Goal: Information Seeking & Learning: Find specific fact

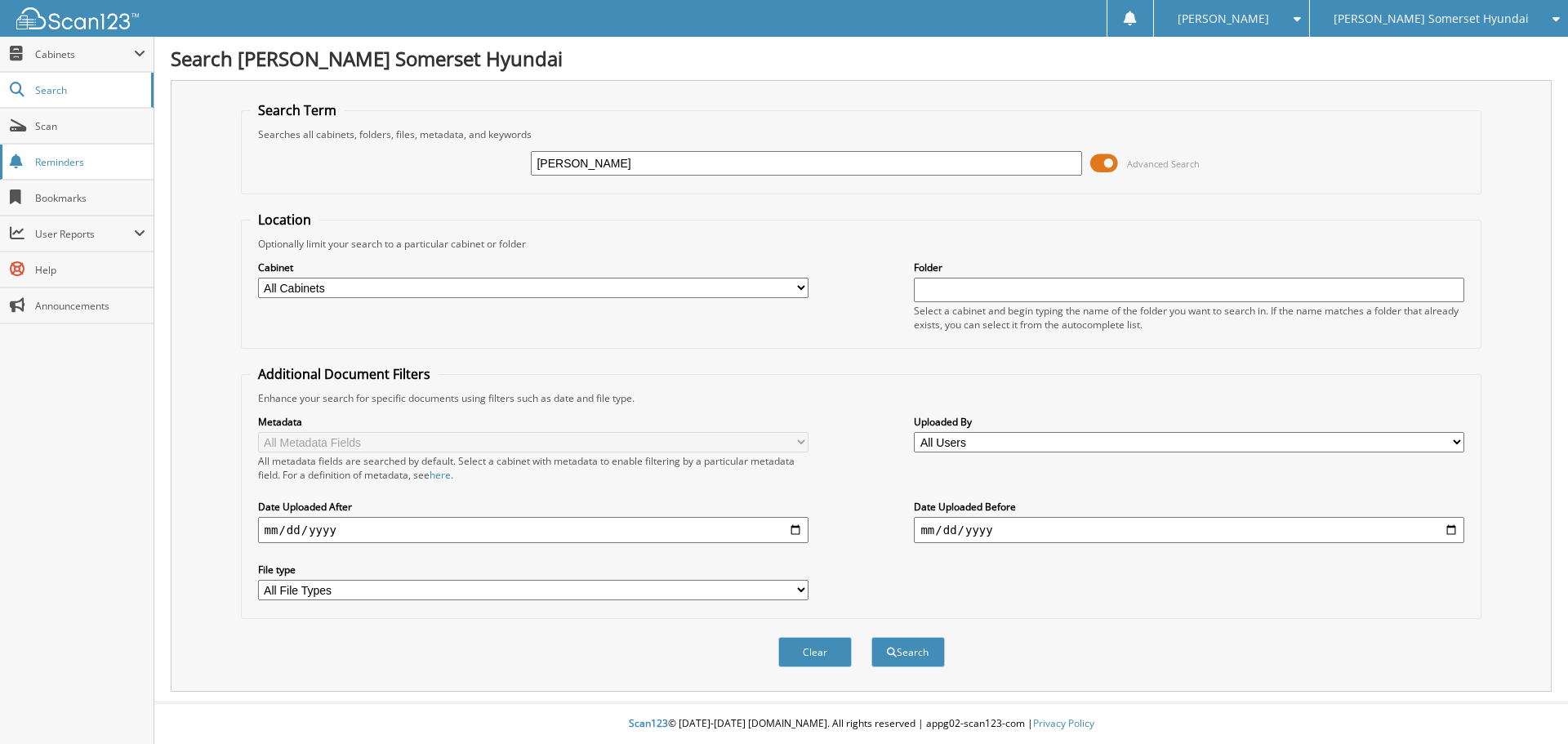
type input "[PERSON_NAME]"
click at [872, 637] on button "Search" at bounding box center [908, 652] width 73 height 31
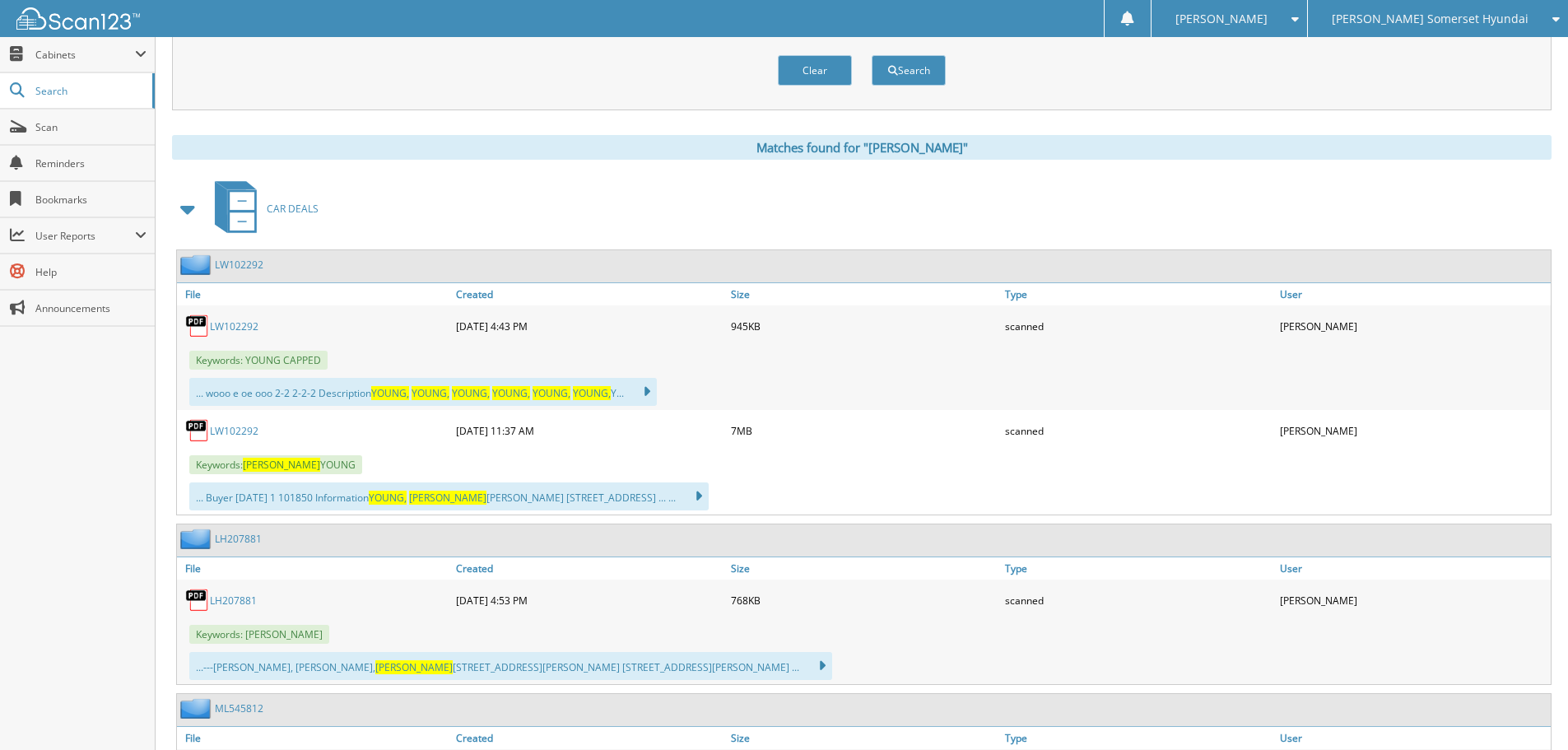
scroll to position [546, 0]
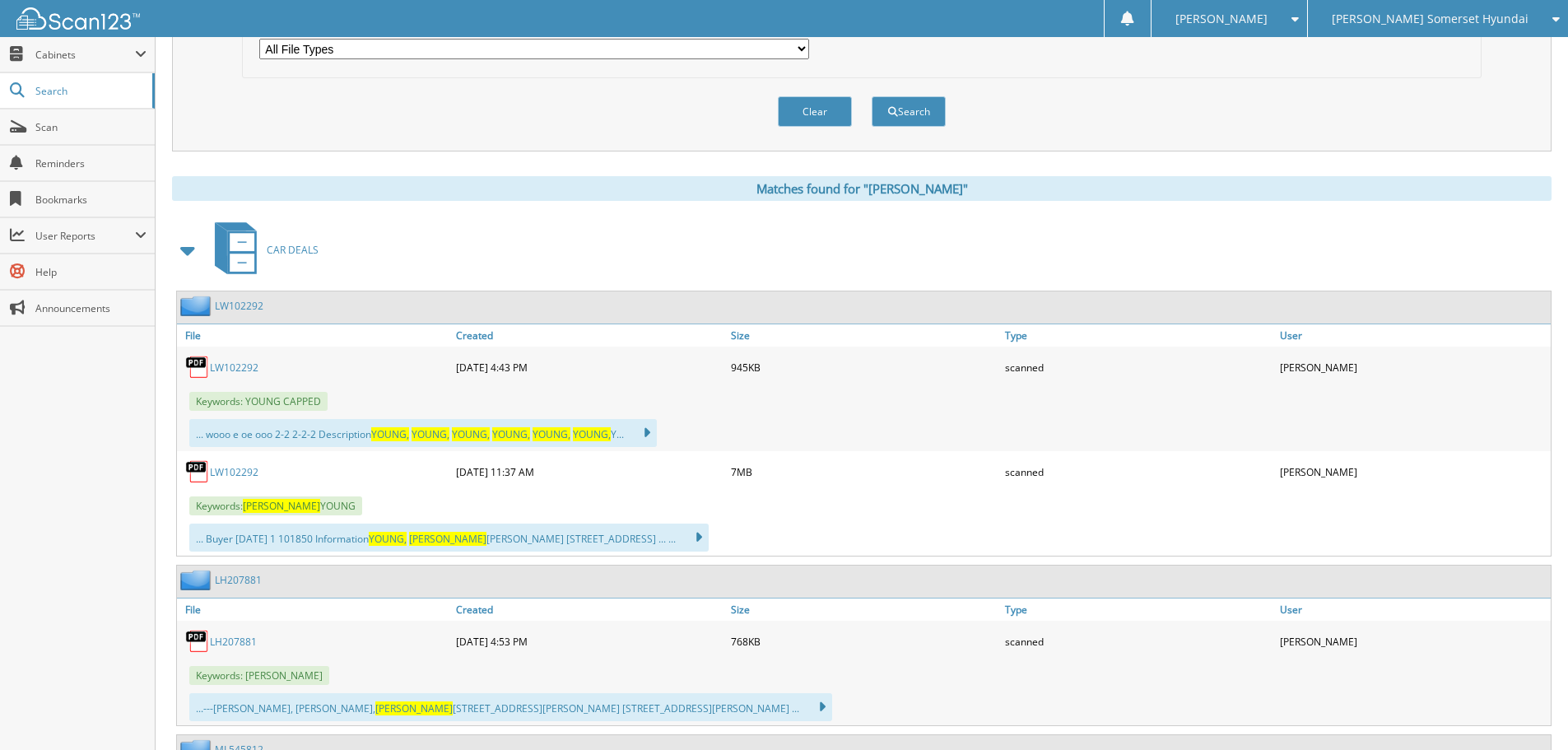
click at [245, 473] on link "LW102292" at bounding box center [234, 472] width 49 height 14
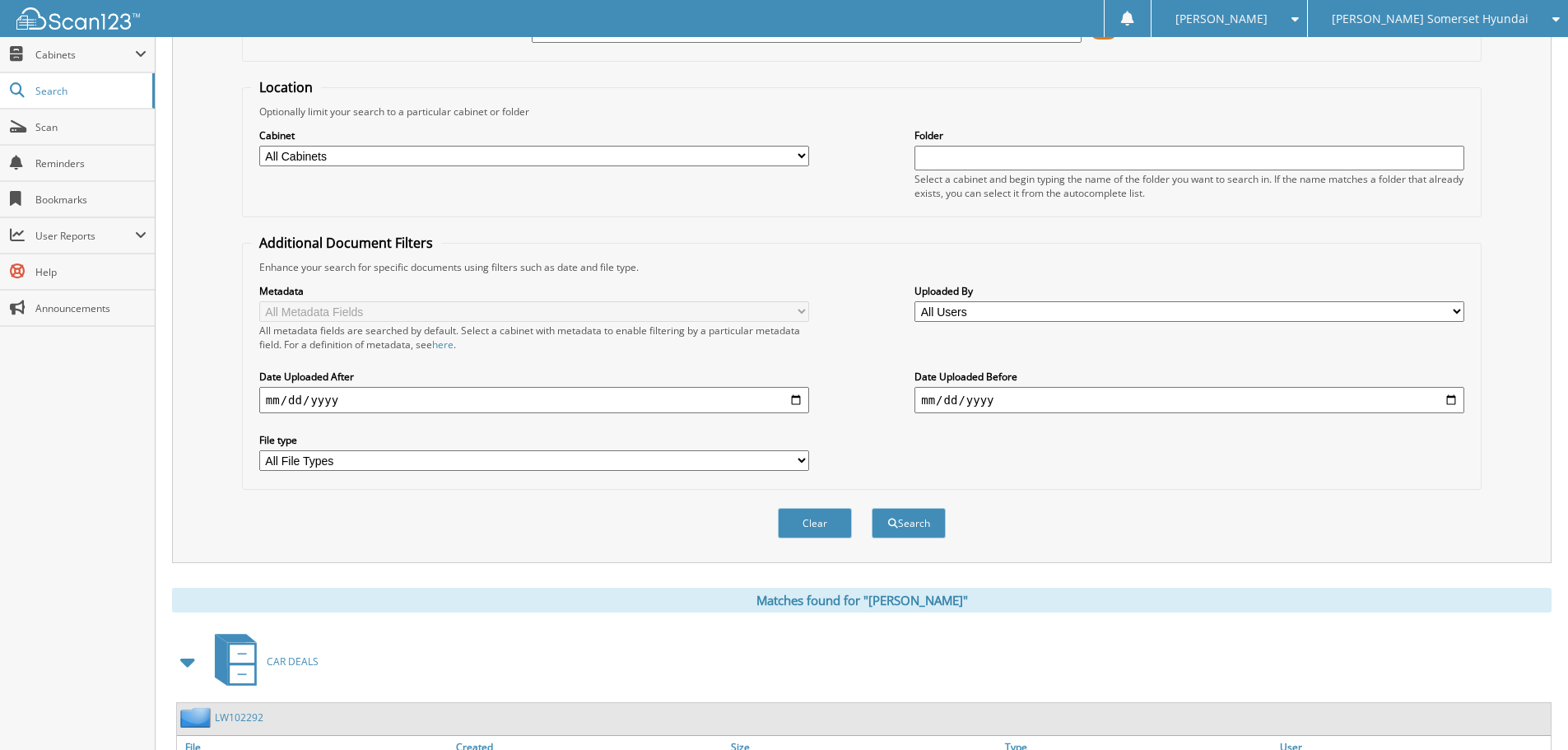
scroll to position [0, 0]
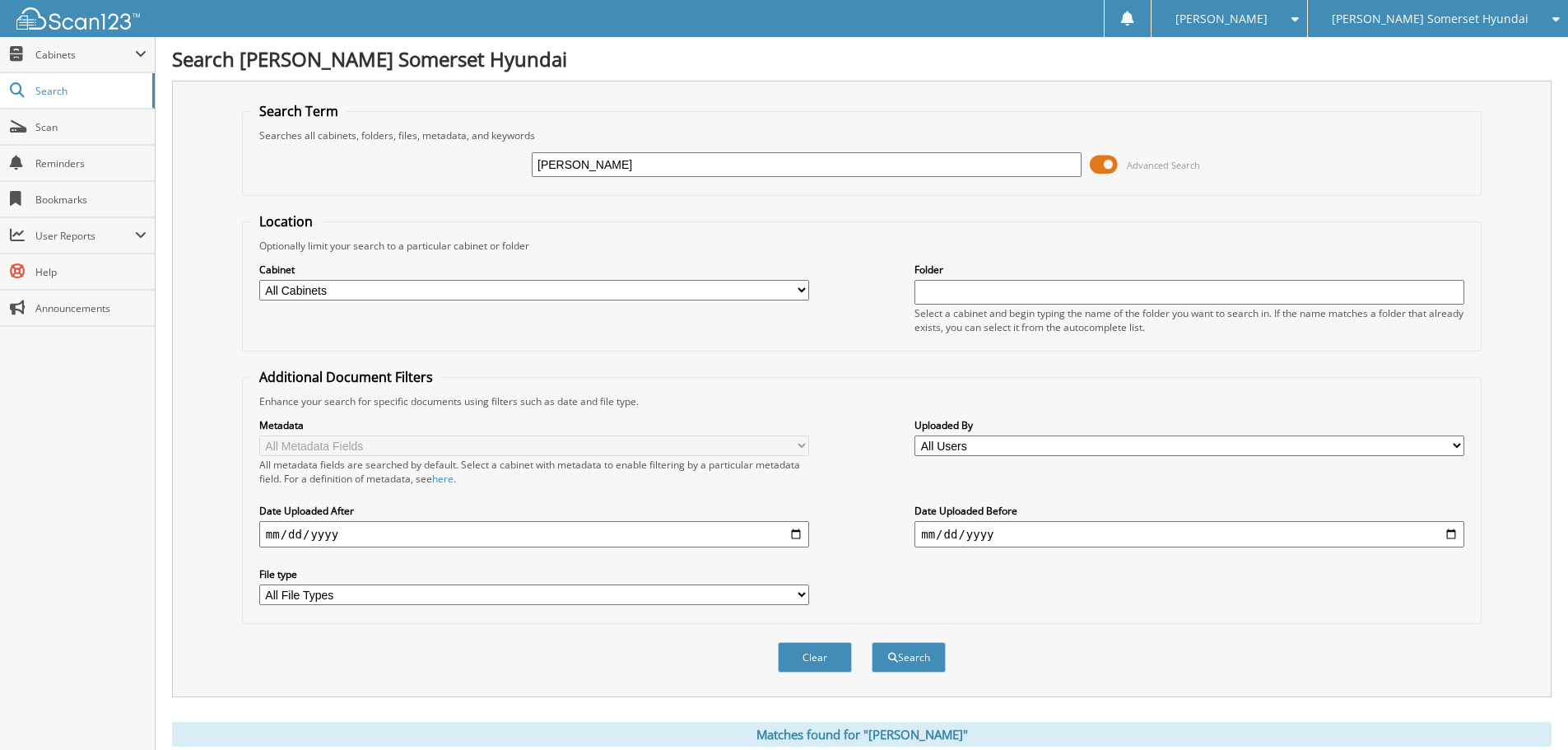
drag, startPoint x: 648, startPoint y: 169, endPoint x: 374, endPoint y: 175, distance: 274.1
click at [374, 175] on div "[PERSON_NAME] Advanced Search" at bounding box center [861, 165] width 1221 height 45
type input "[PERSON_NAME]"
click at [871, 642] on button "Search" at bounding box center [908, 657] width 74 height 31
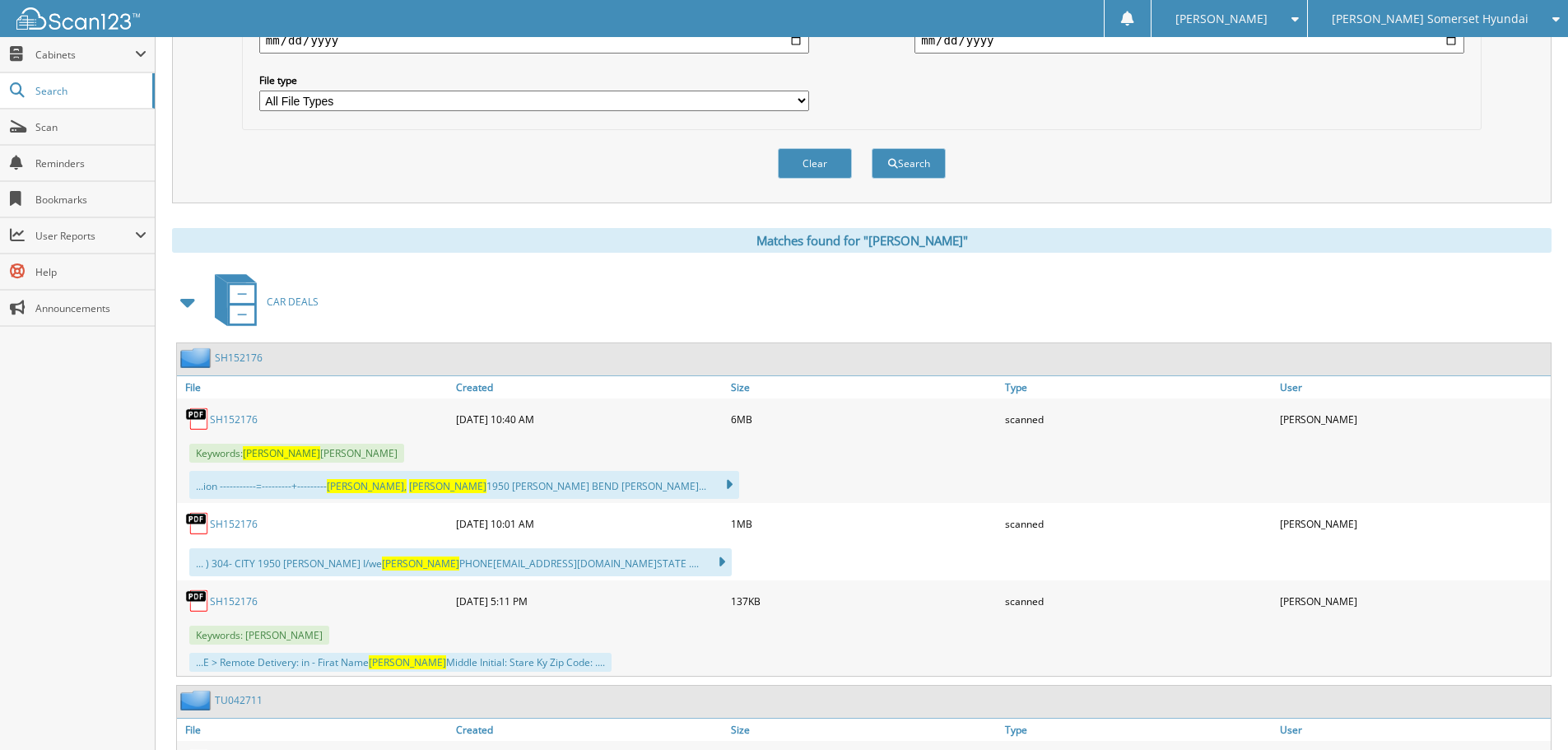
scroll to position [717, 0]
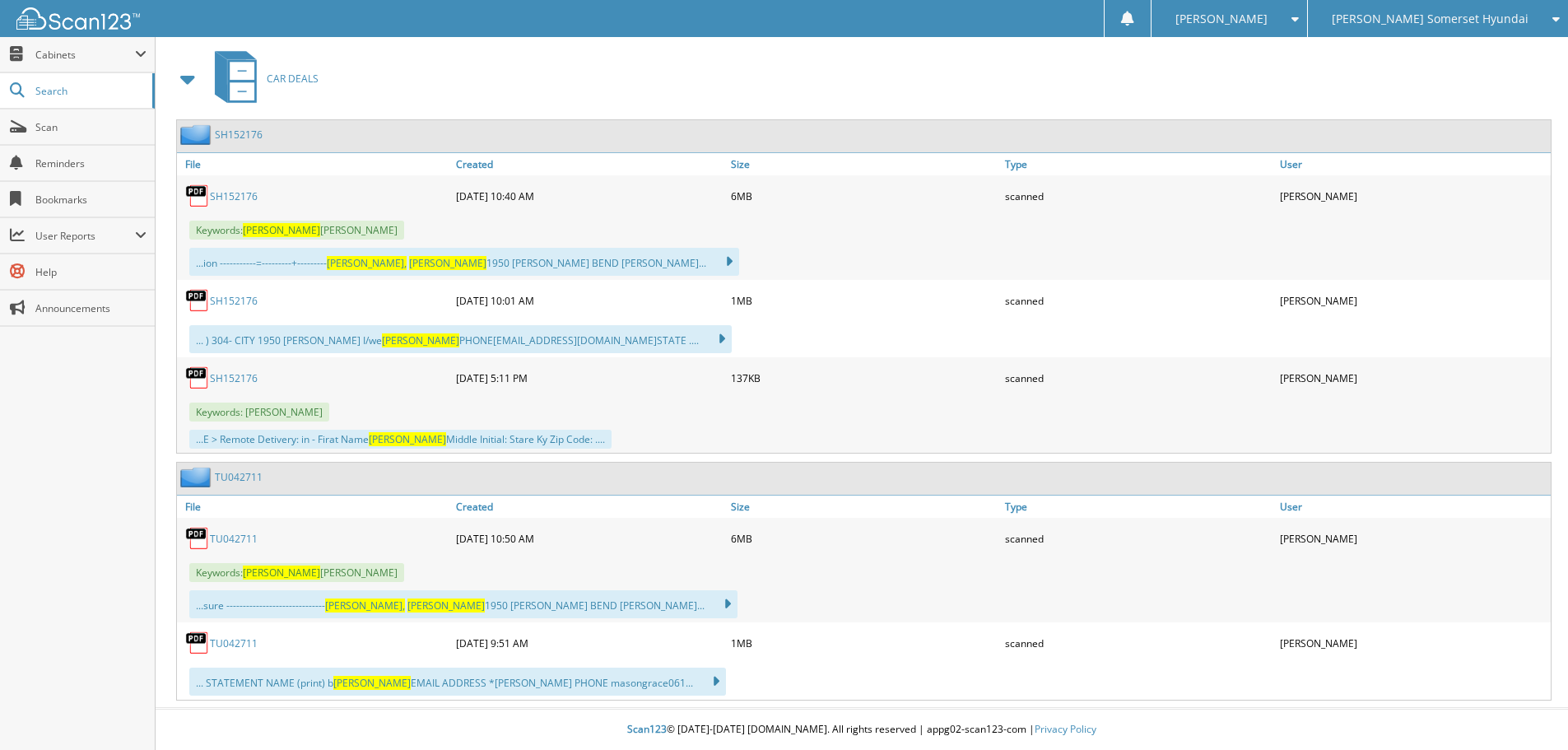
click at [227, 195] on link "SH152176" at bounding box center [234, 196] width 48 height 14
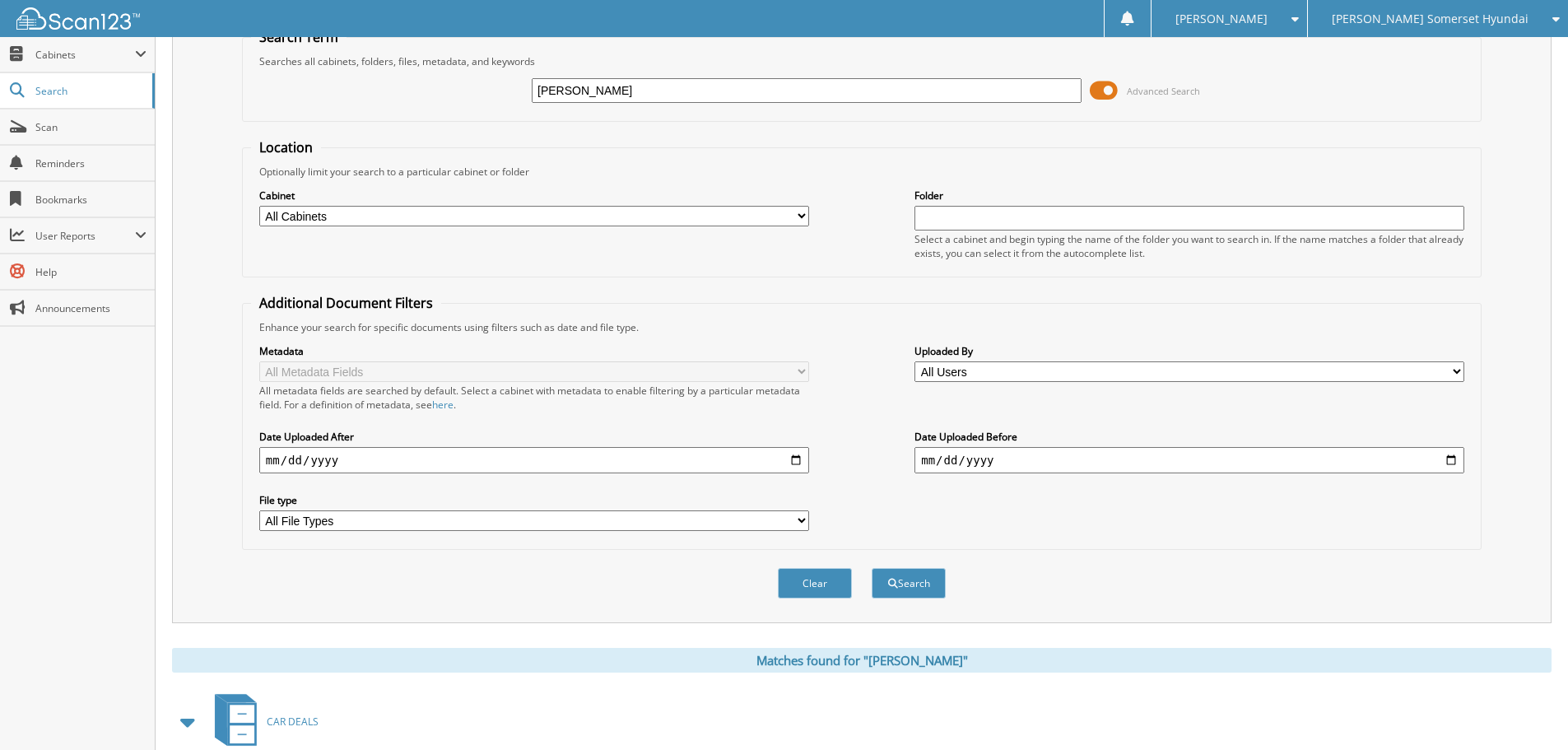
scroll to position [0, 0]
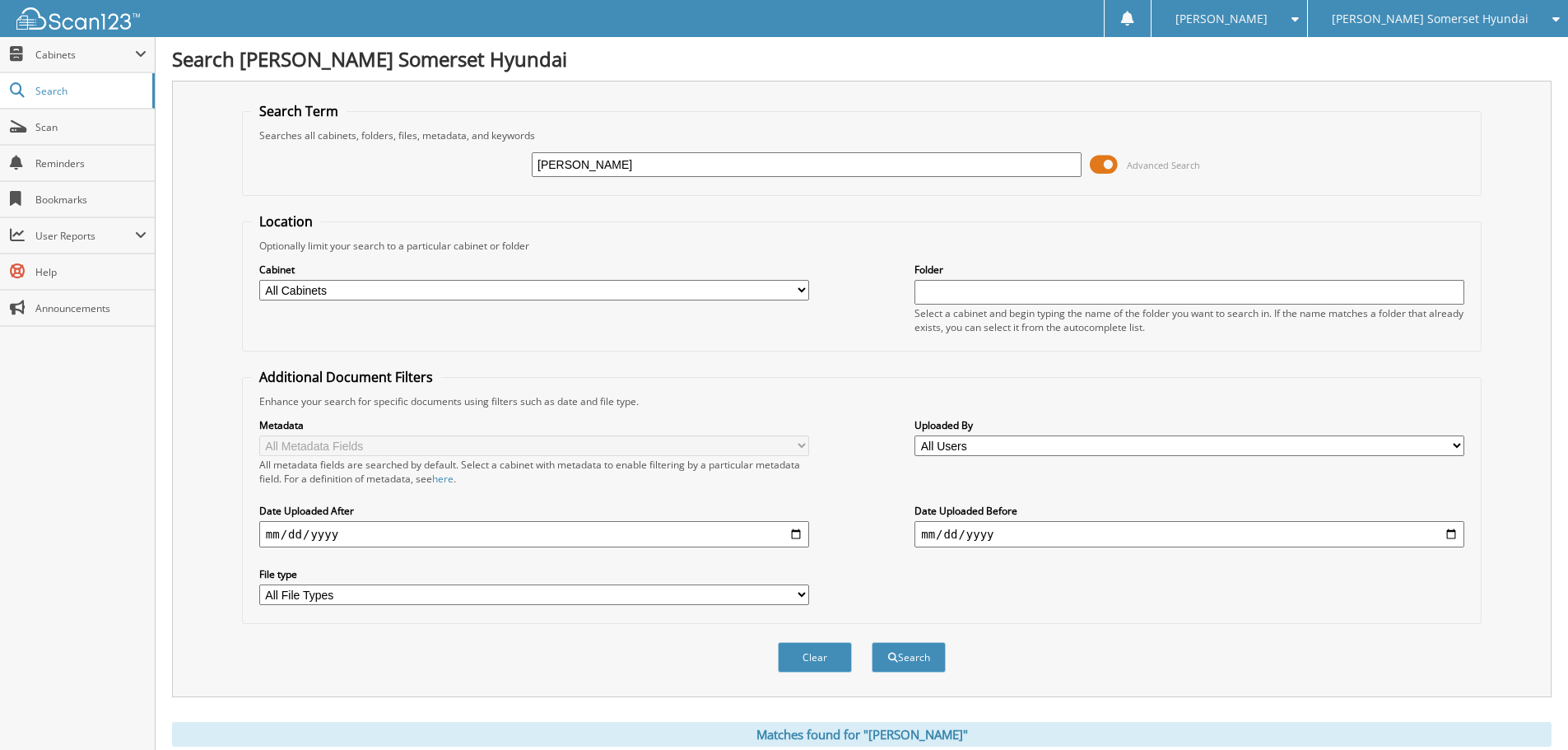
drag, startPoint x: 643, startPoint y: 155, endPoint x: 461, endPoint y: 180, distance: 183.7
click at [461, 180] on div "gregory, leanne Advanced Search" at bounding box center [861, 165] width 1221 height 45
type input "arndts, josie"
click at [871, 642] on button "Search" at bounding box center [908, 657] width 74 height 31
